Goal: Task Accomplishment & Management: Manage account settings

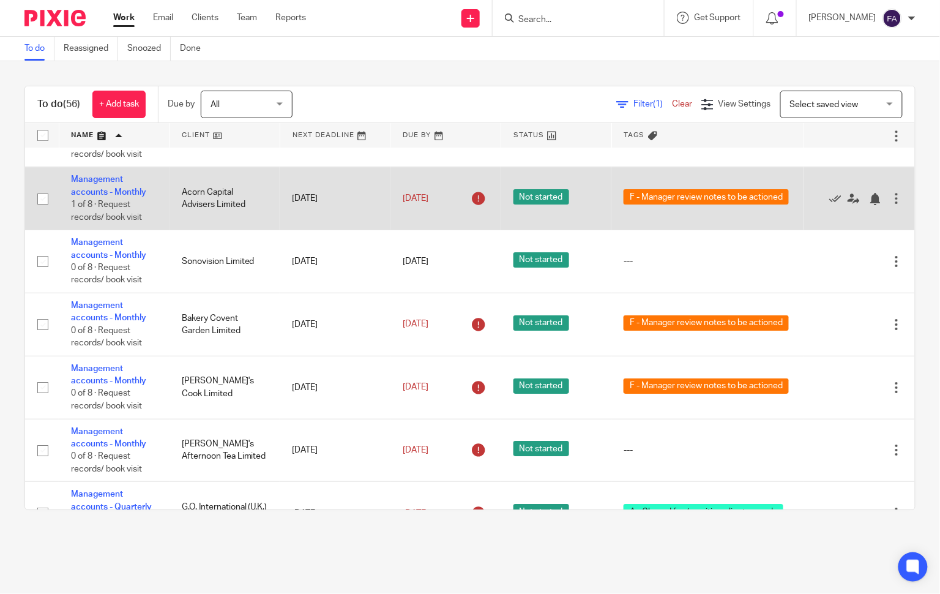
scroll to position [1224, 0]
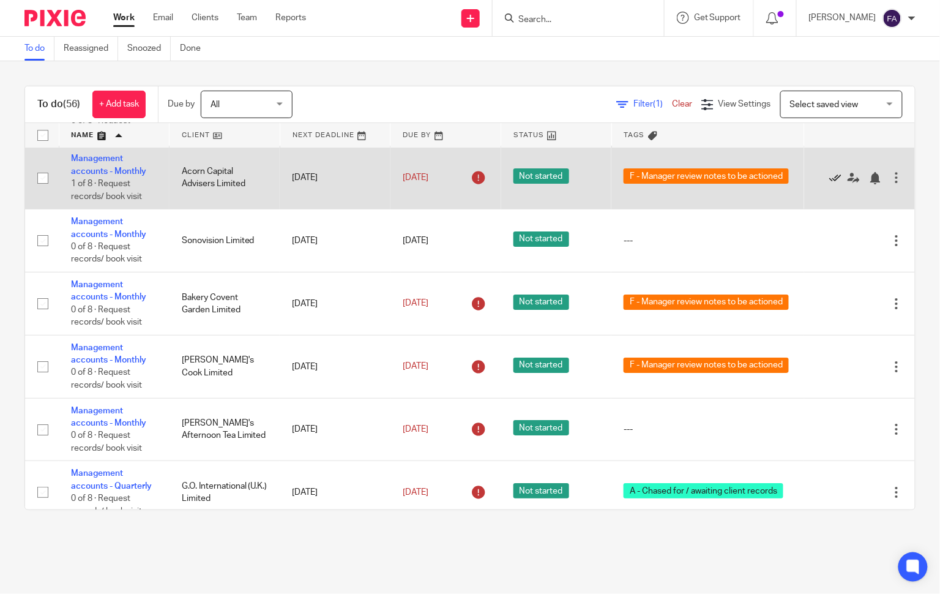
click at [829, 184] on icon at bounding box center [835, 178] width 12 height 12
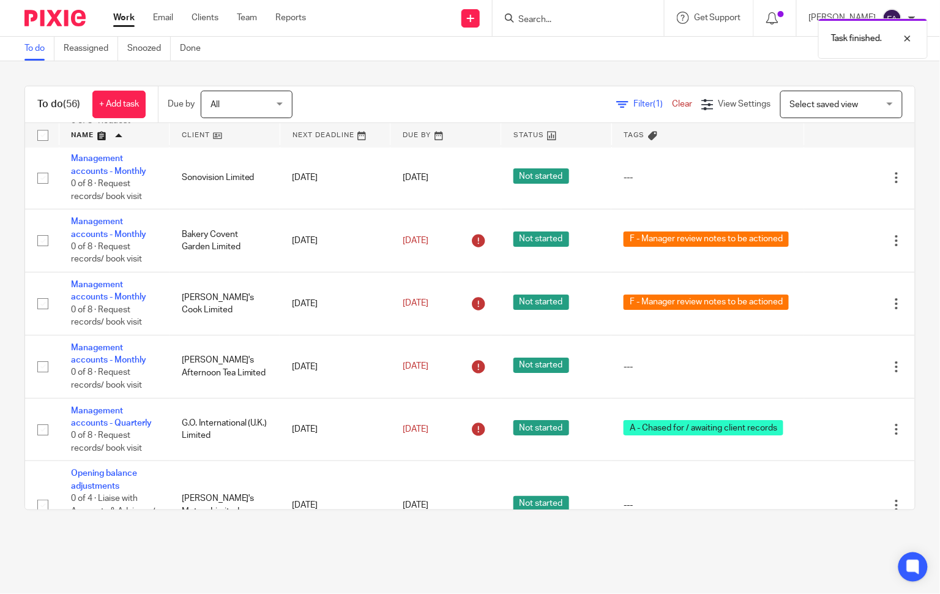
drag, startPoint x: 89, startPoint y: 257, endPoint x: 918, endPoint y: 285, distance: 829.1
click at [918, 285] on div "To do (56) + Add task Due by All All Today Tomorrow This week Next week This mo…" at bounding box center [470, 297] width 940 height 473
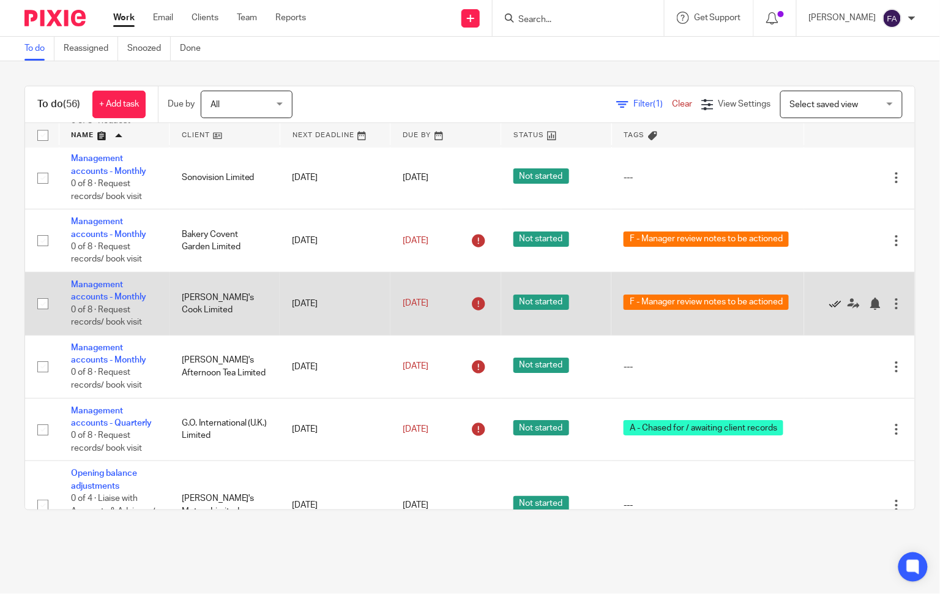
click at [829, 310] on icon at bounding box center [835, 303] width 12 height 12
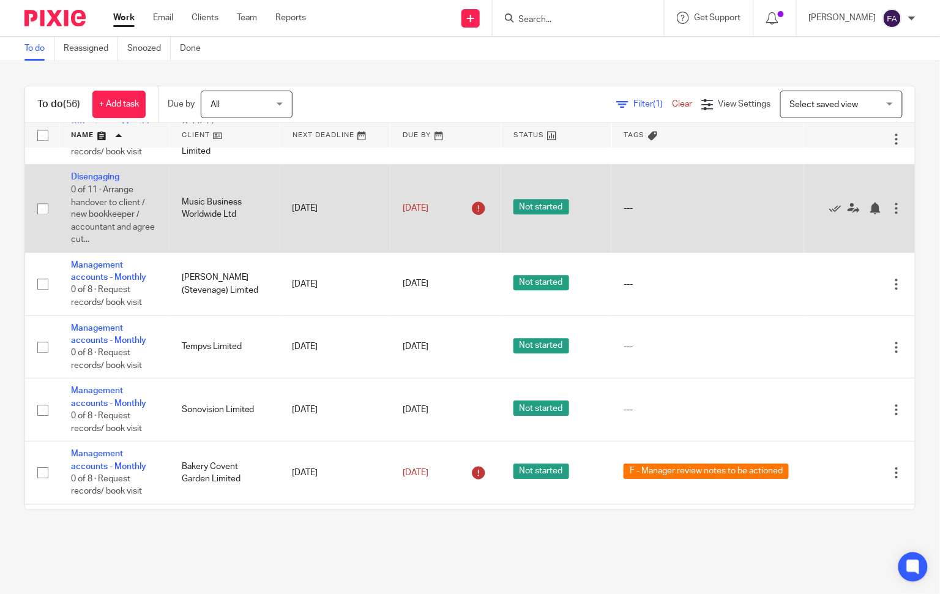
scroll to position [1190, 0]
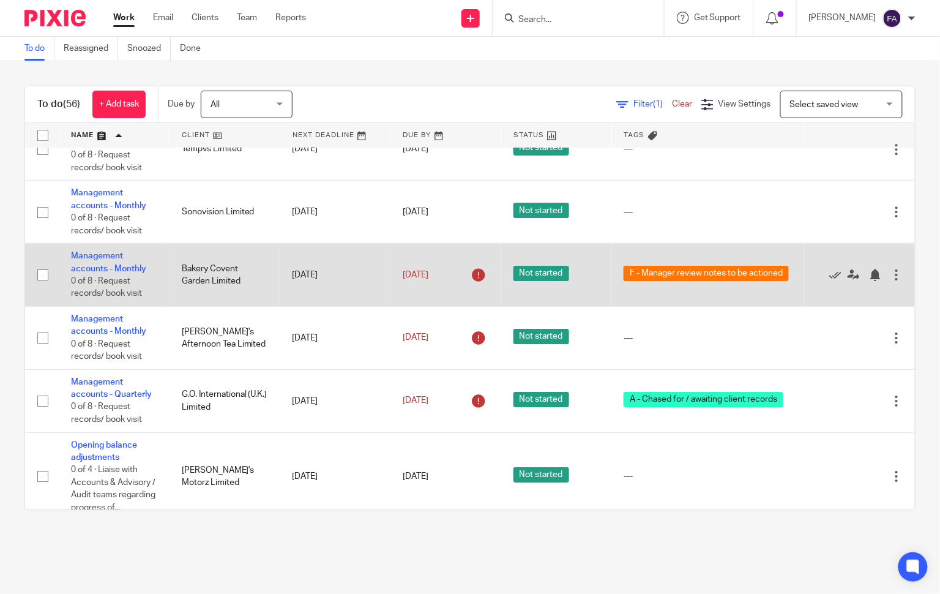
click at [92, 290] on td "Management accounts - Monthly 0 of 8 · Request records/ book visit" at bounding box center [114, 275] width 111 height 63
click at [111, 272] on link "Management accounts - Monthly" at bounding box center [108, 262] width 75 height 21
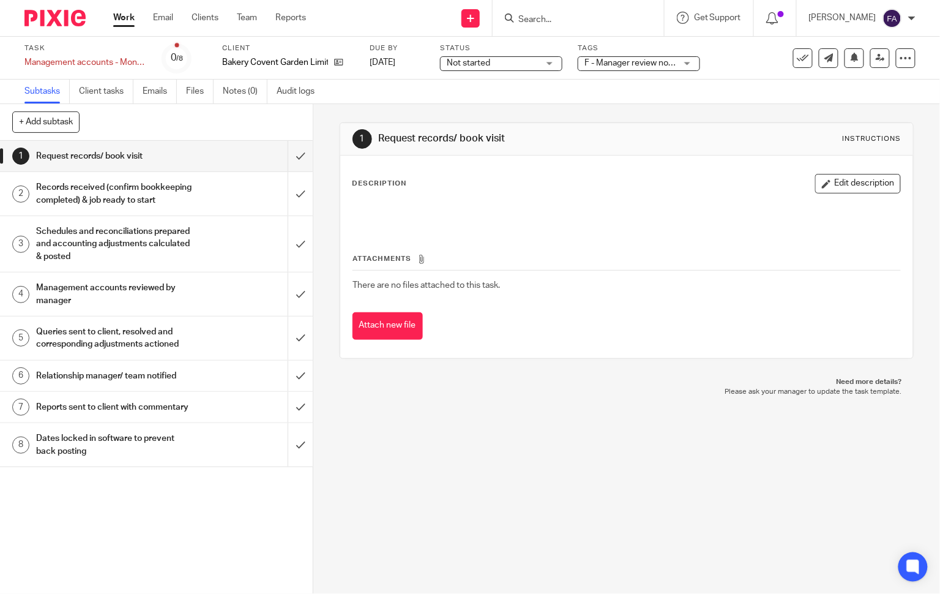
click at [652, 68] on span "F - Manager review notes to be actioned" at bounding box center [630, 63] width 92 height 13
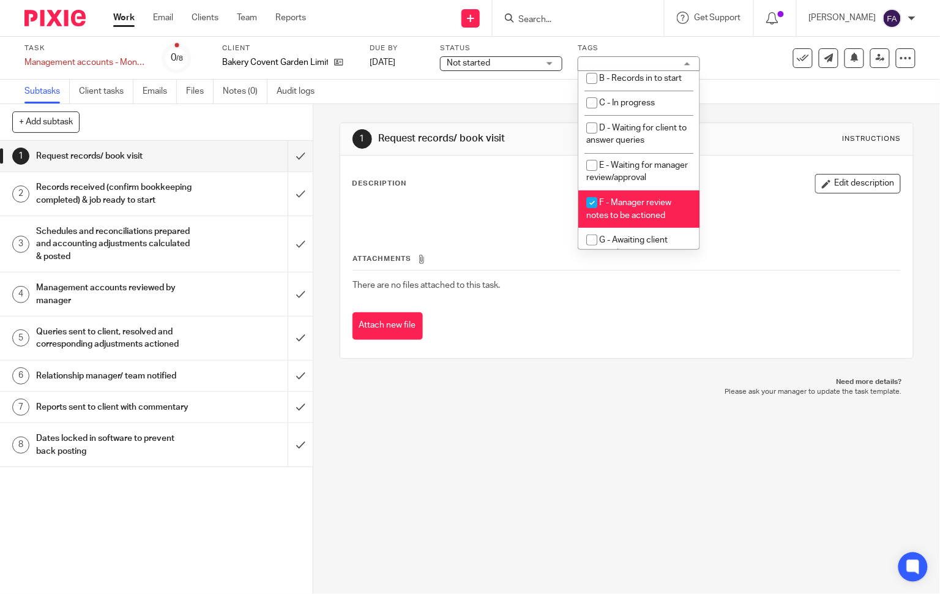
scroll to position [151, 0]
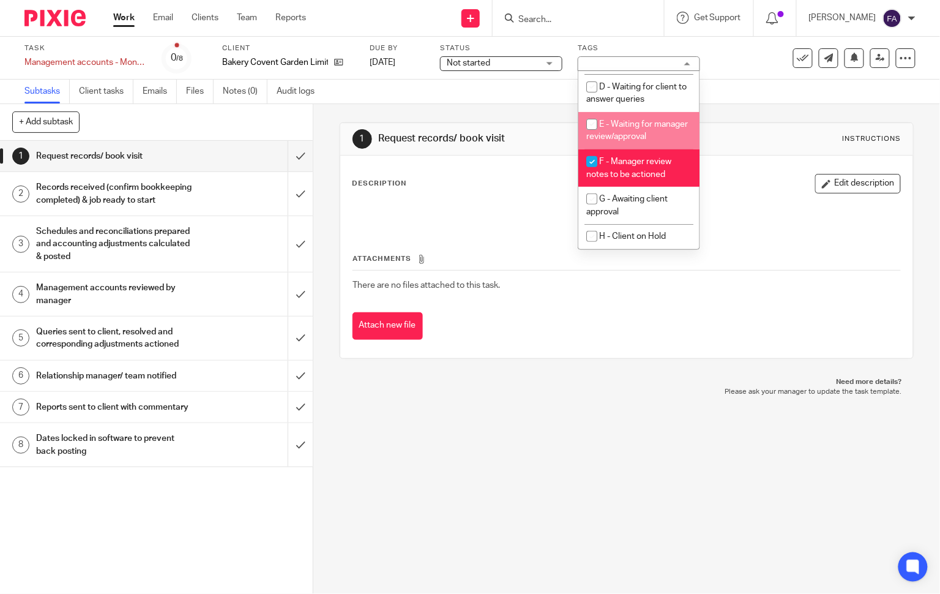
click at [625, 127] on li "E - Waiting for manager review/approval" at bounding box center [638, 130] width 121 height 37
checkbox input "true"
click at [629, 155] on li "F - Manager review notes to be actioned" at bounding box center [638, 167] width 121 height 37
checkbox input "false"
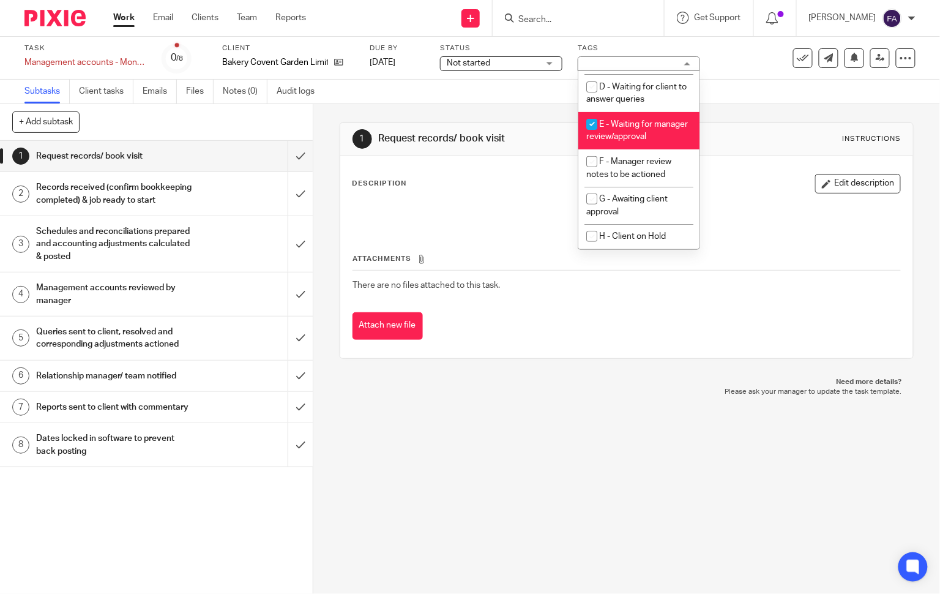
click at [733, 100] on div "Subtasks Client tasks Emails Files Notes (0) Audit logs" at bounding box center [470, 92] width 940 height 24
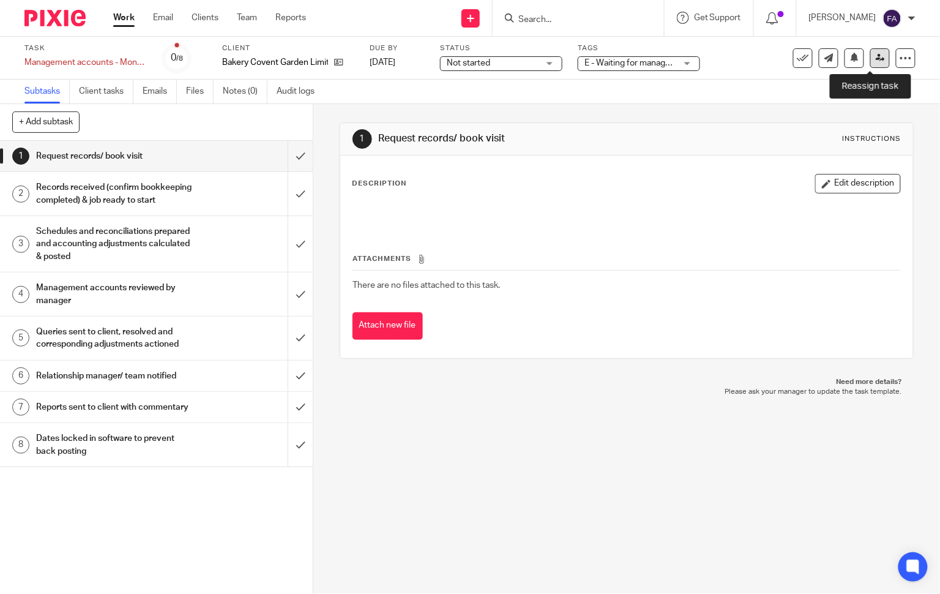
click at [876, 55] on icon at bounding box center [880, 57] width 9 height 9
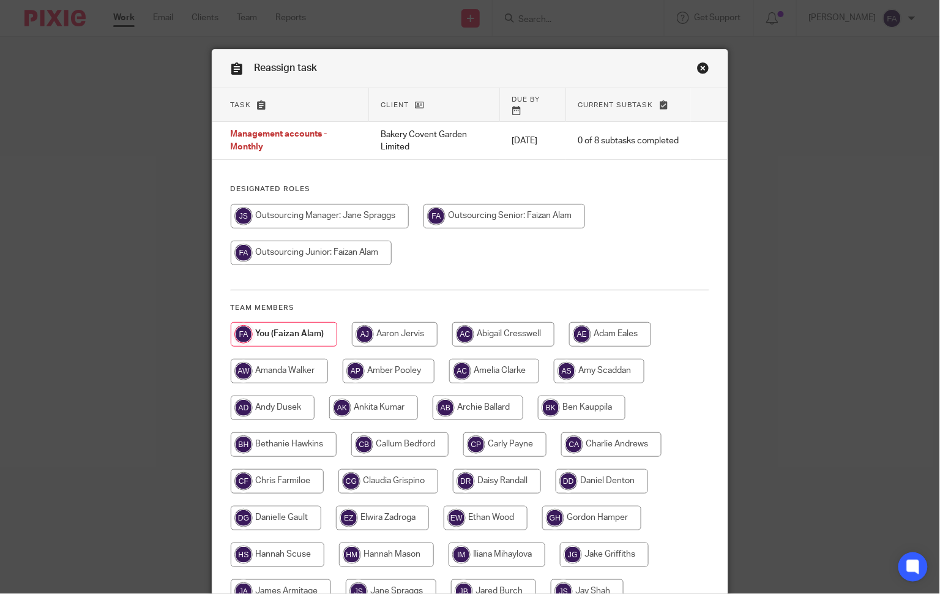
click at [326, 204] on input "radio" at bounding box center [320, 216] width 178 height 24
radio input "true"
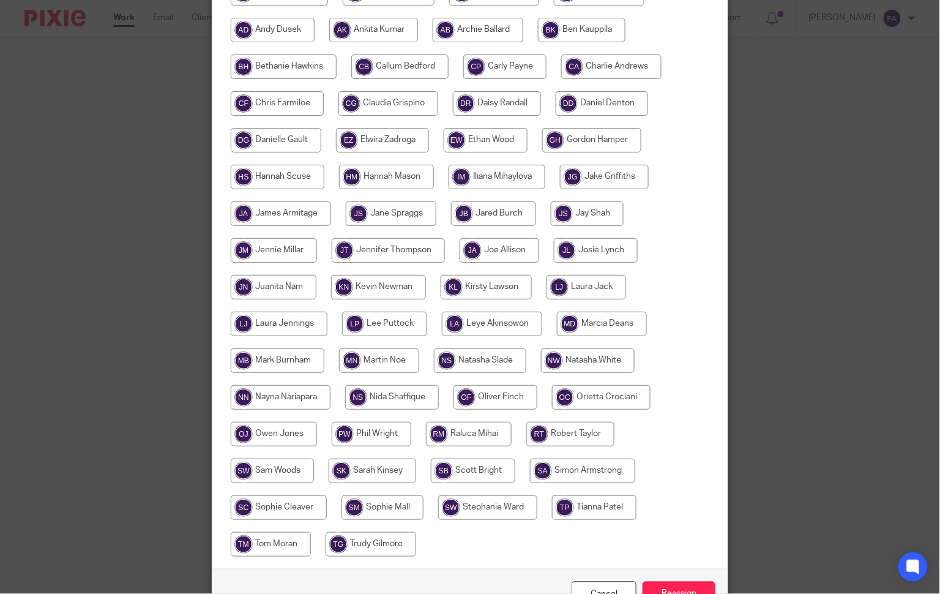
scroll to position [445, 0]
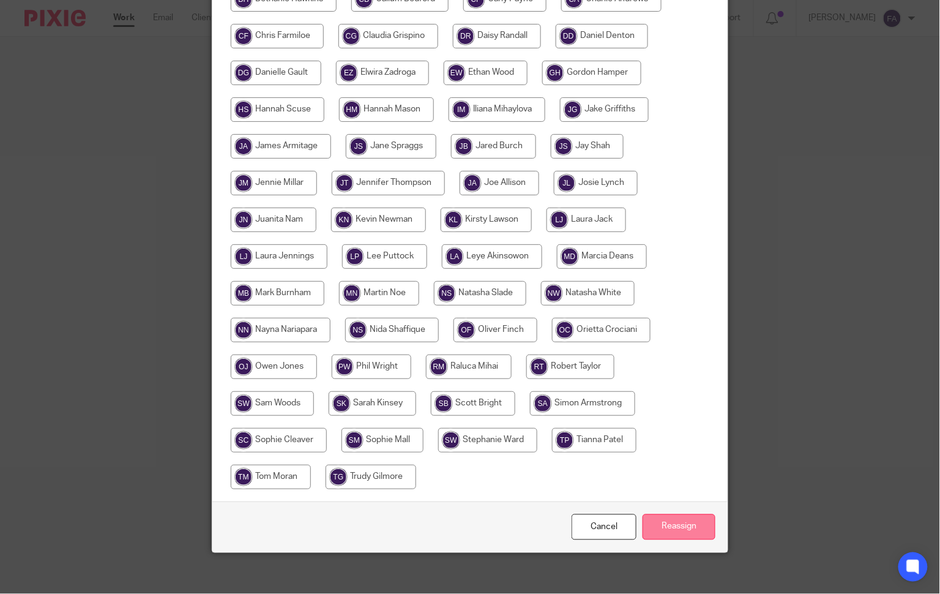
click at [653, 515] on input "Reassign" at bounding box center [679, 527] width 73 height 26
